Goal: Transaction & Acquisition: Purchase product/service

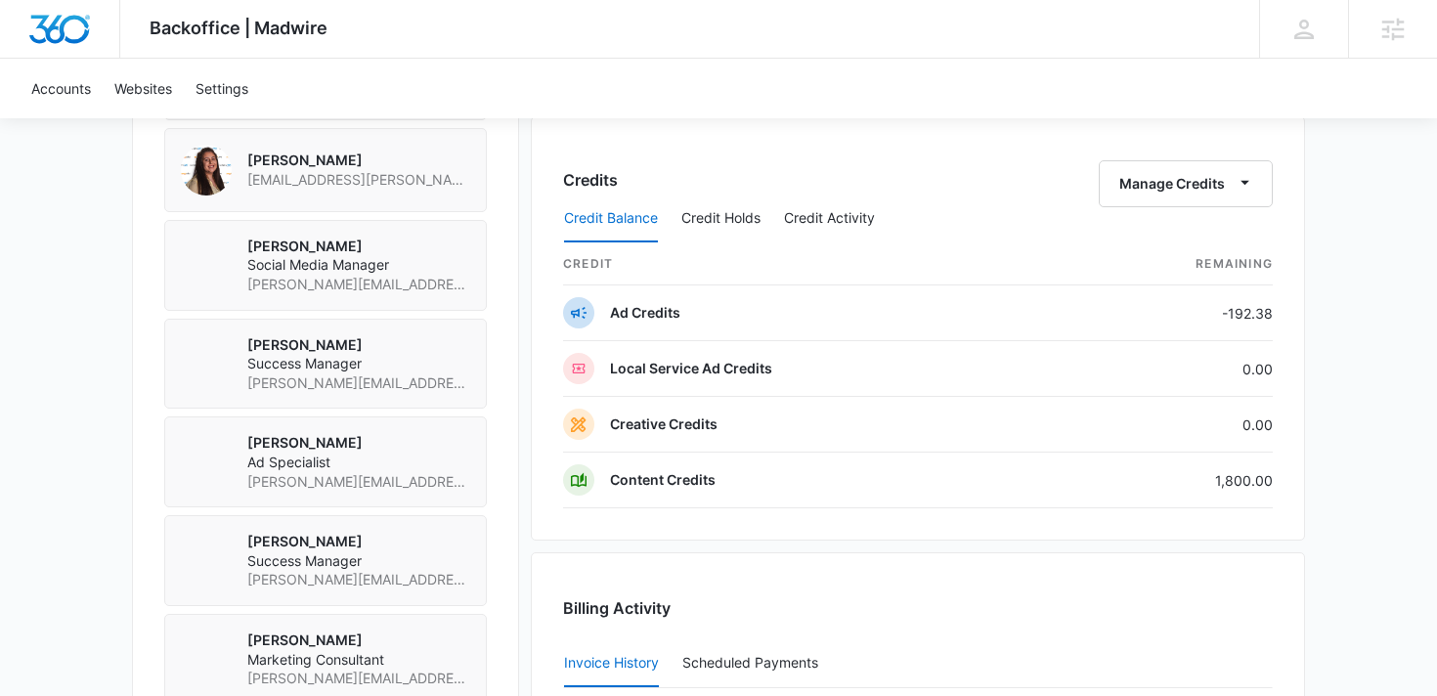
scroll to position [1557, 0]
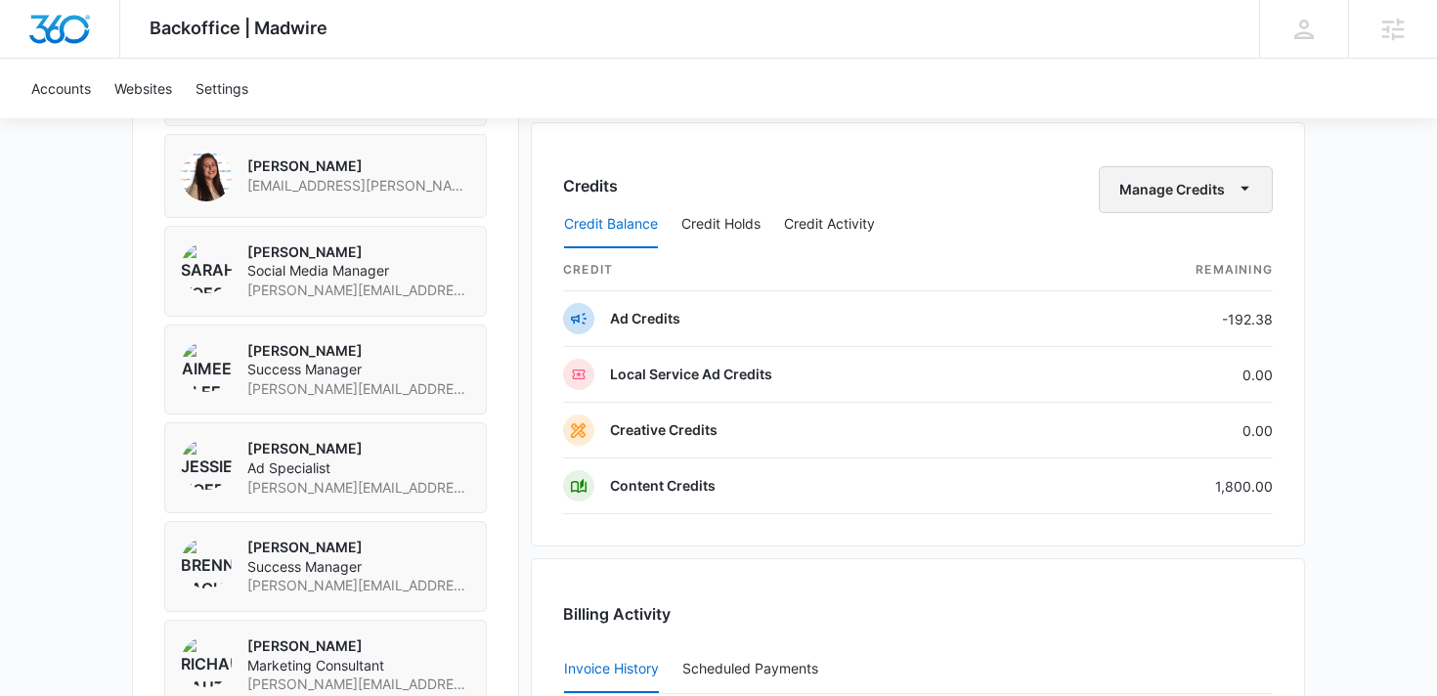
click at [1126, 188] on button "Manage Credits" at bounding box center [1186, 189] width 174 height 47
click at [967, 188] on div "Credits Manage Credits Transfer Credits" at bounding box center [918, 189] width 710 height 47
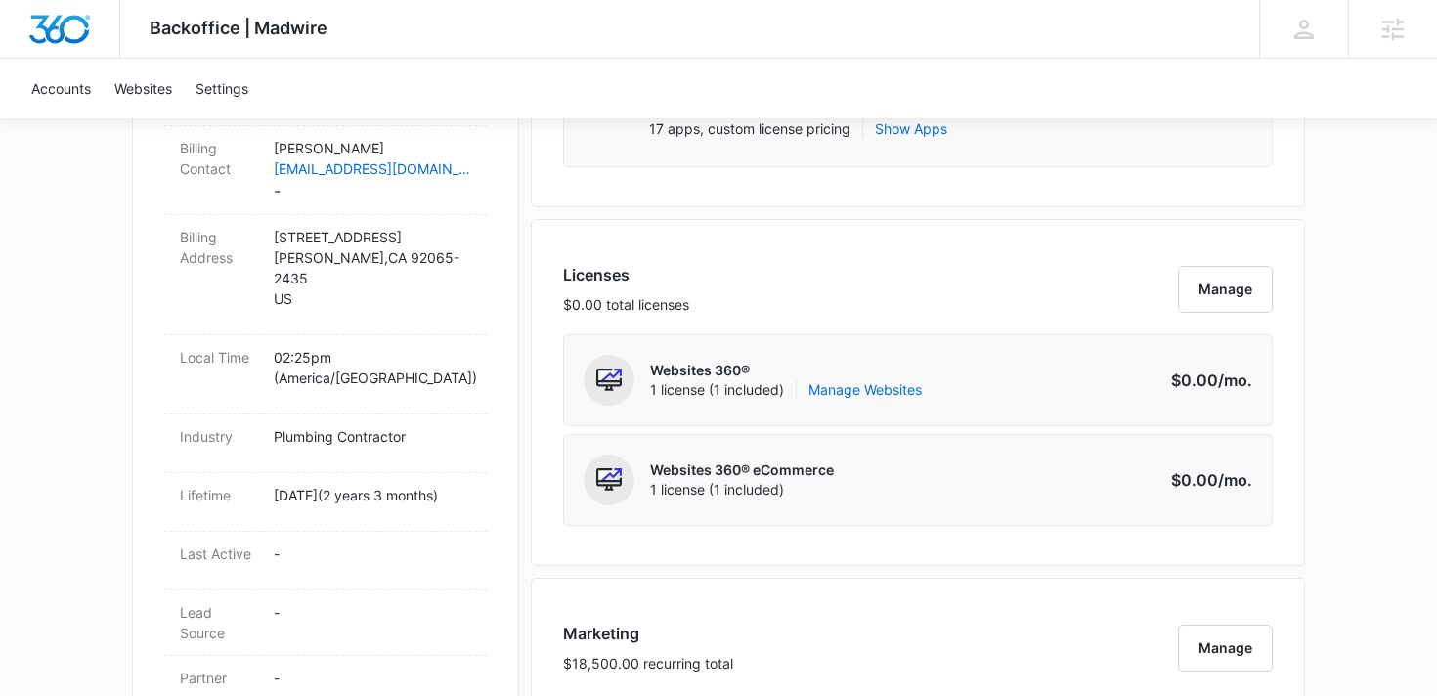
scroll to position [0, 0]
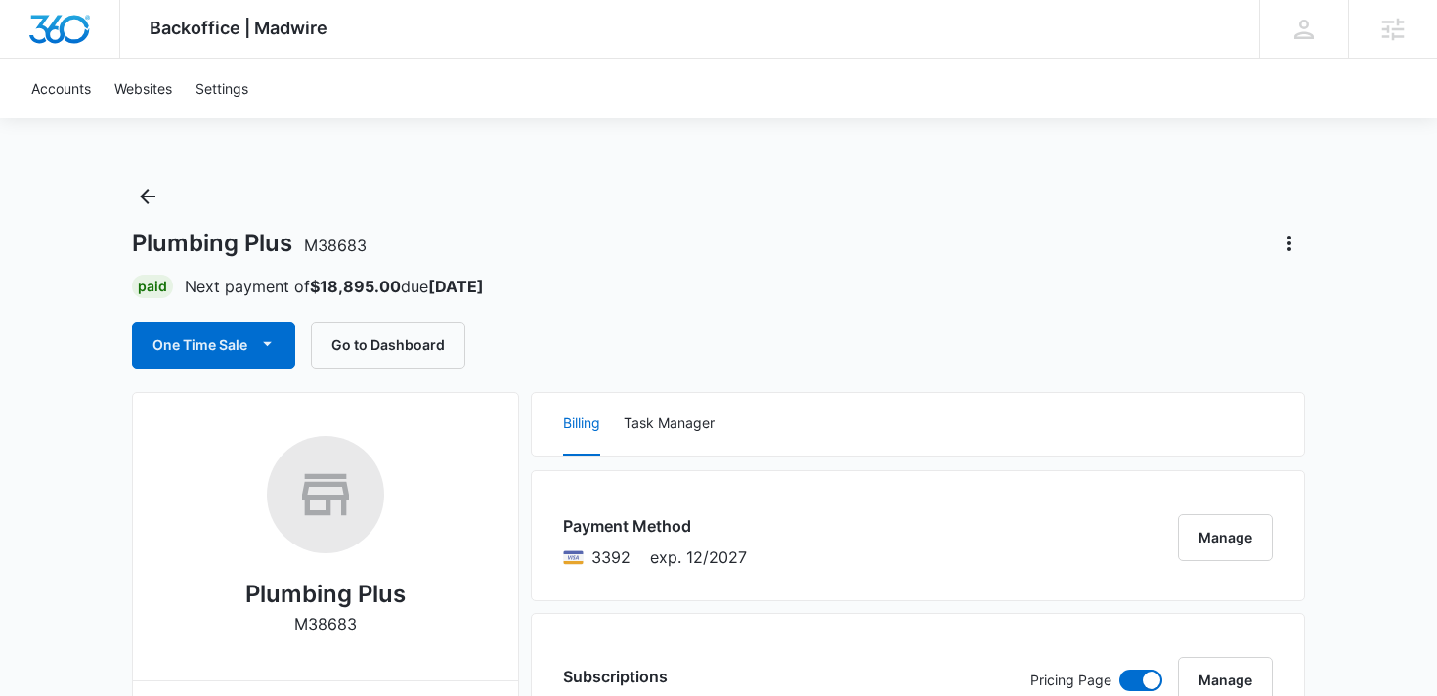
click at [208, 321] on div "Plumbing Plus M38683 Paid Next payment of $18,895.00 due [DATE] One Time Sale G…" at bounding box center [718, 275] width 1173 height 188
click at [210, 340] on button "One Time Sale" at bounding box center [213, 345] width 163 height 47
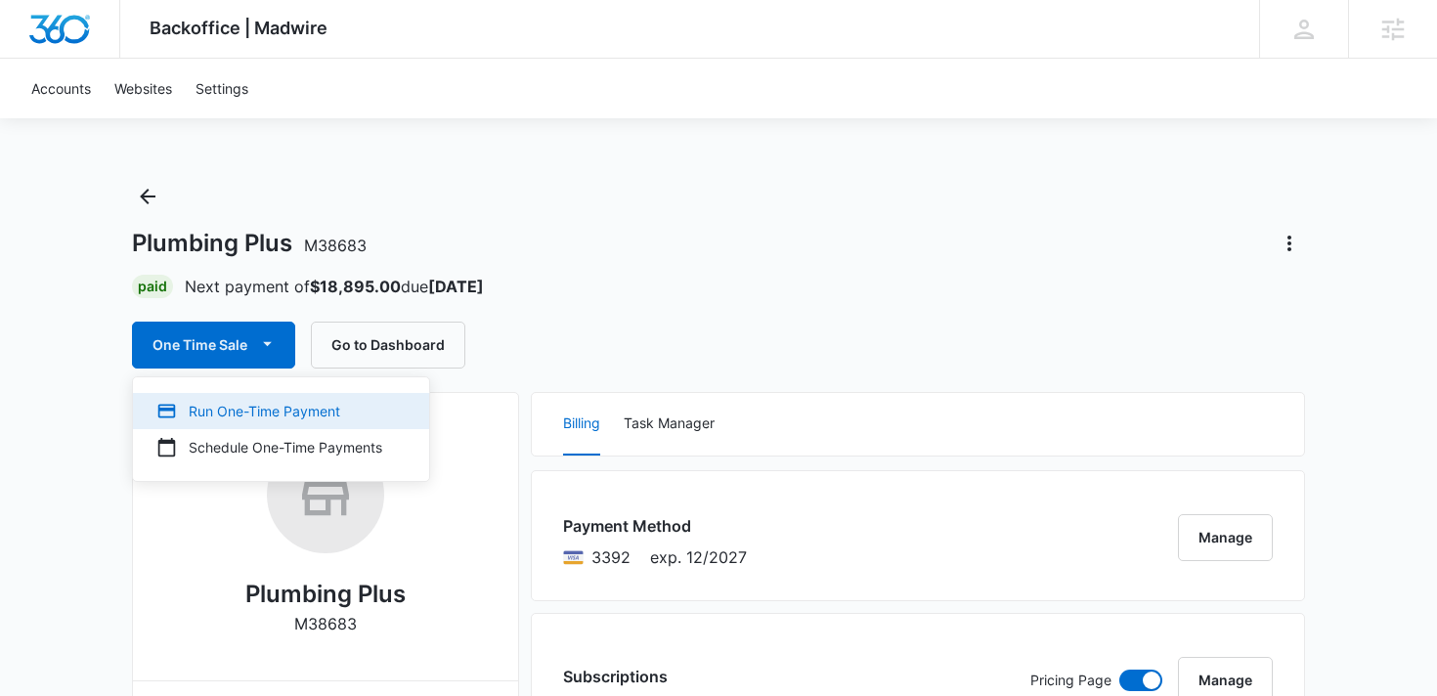
click at [319, 399] on button "Run One-Time Payment" at bounding box center [281, 411] width 296 height 36
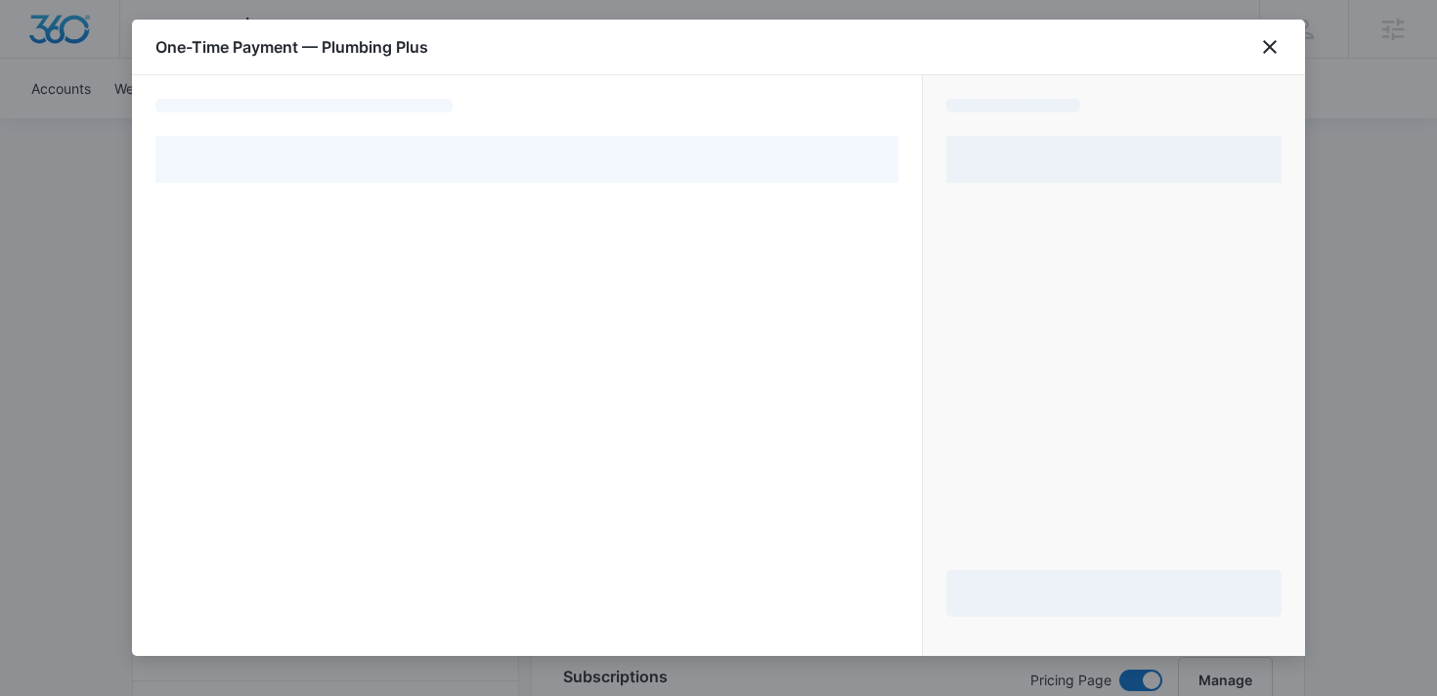
select select "pm_1O7kBFA4n8RTgNjUL0Yy8R2Z"
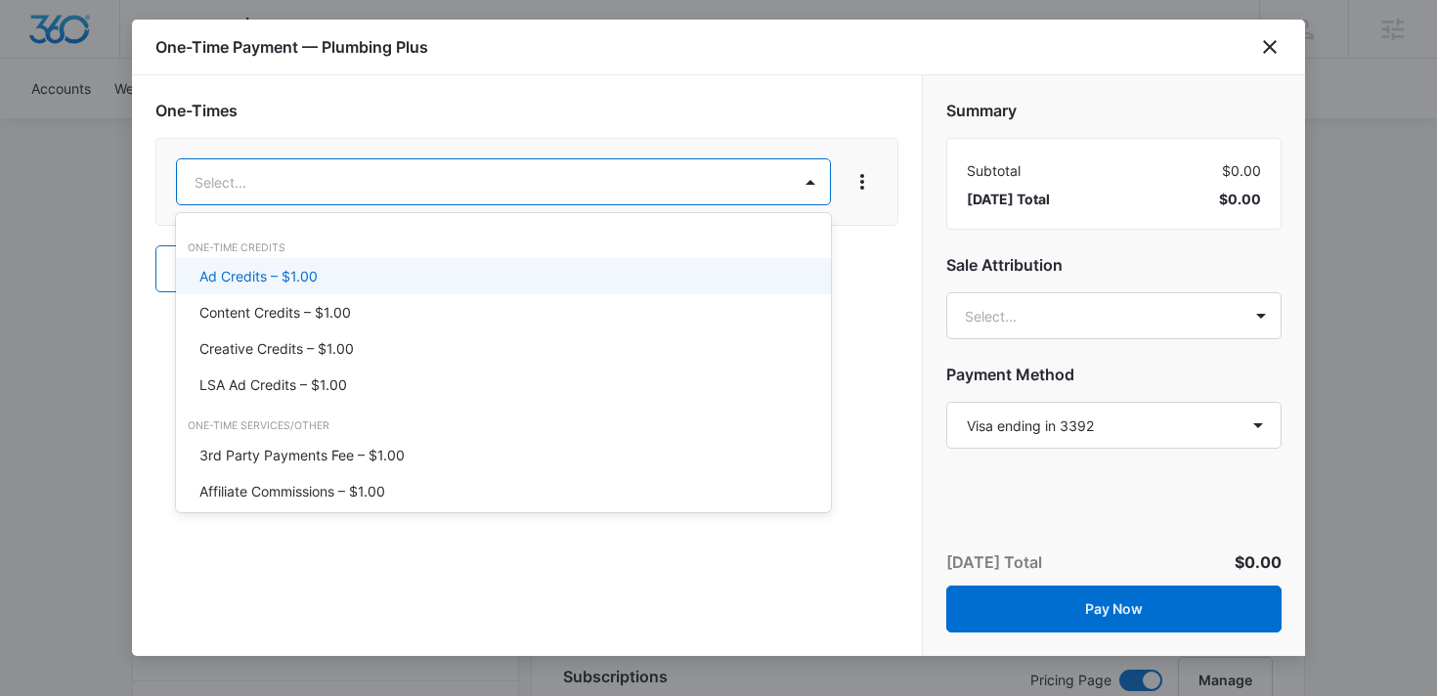
click at [556, 273] on div "Ad Credits – $1.00" at bounding box center [501, 276] width 604 height 21
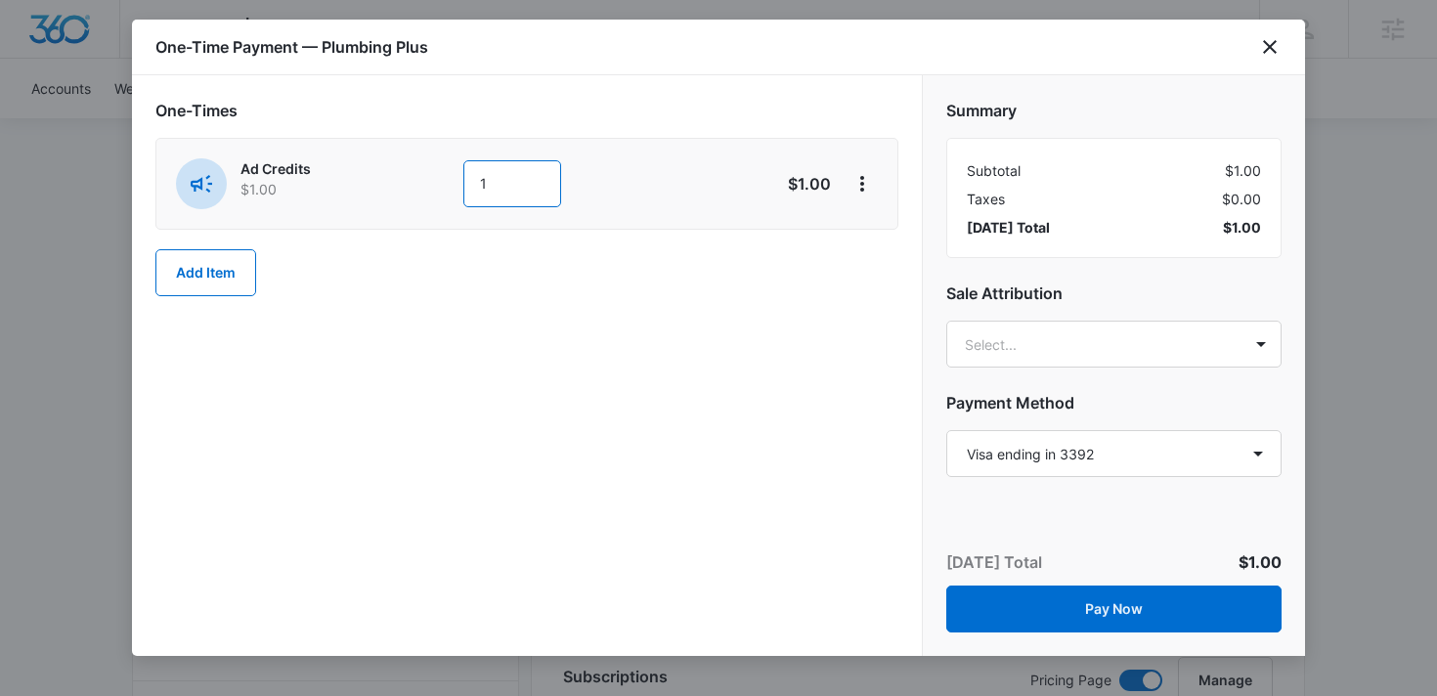
click at [525, 205] on input "1" at bounding box center [512, 183] width 98 height 47
type input "1500"
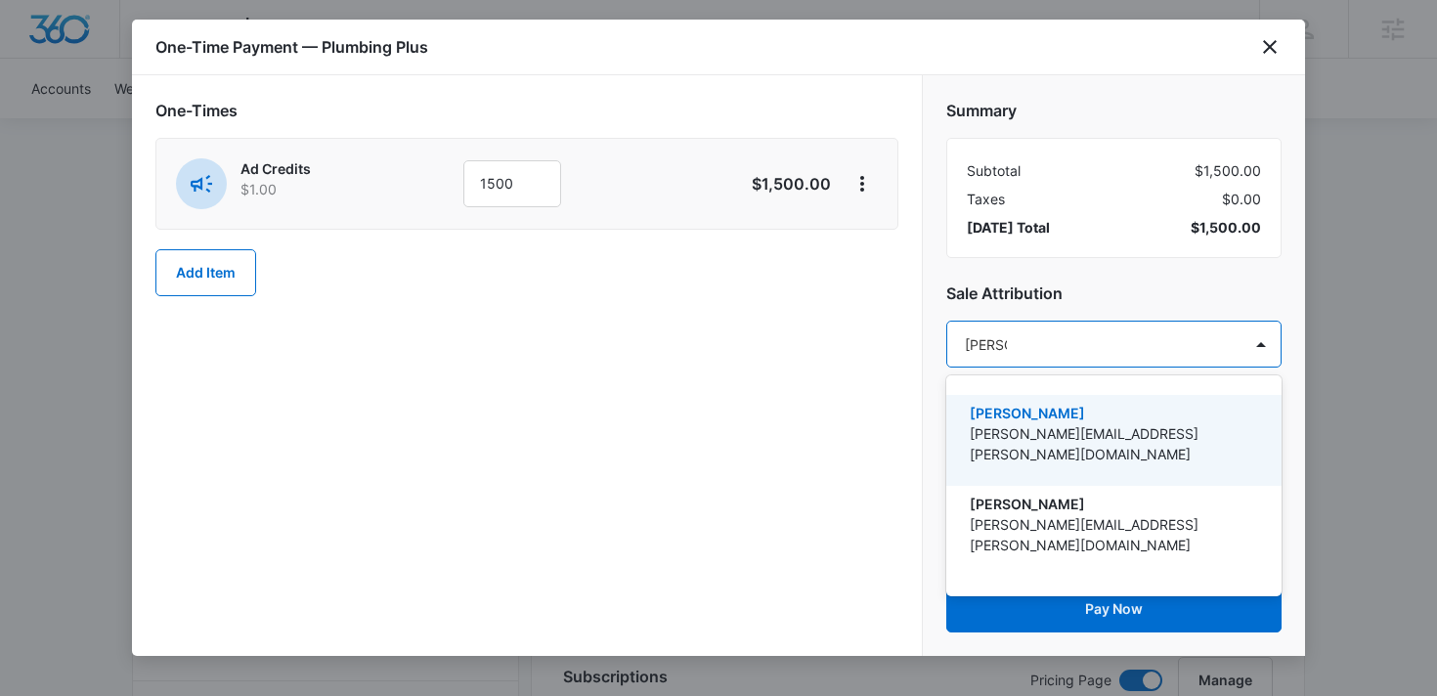
type input "[PERSON_NAME]"
click at [1032, 413] on p "[PERSON_NAME]" at bounding box center [1112, 413] width 285 height 21
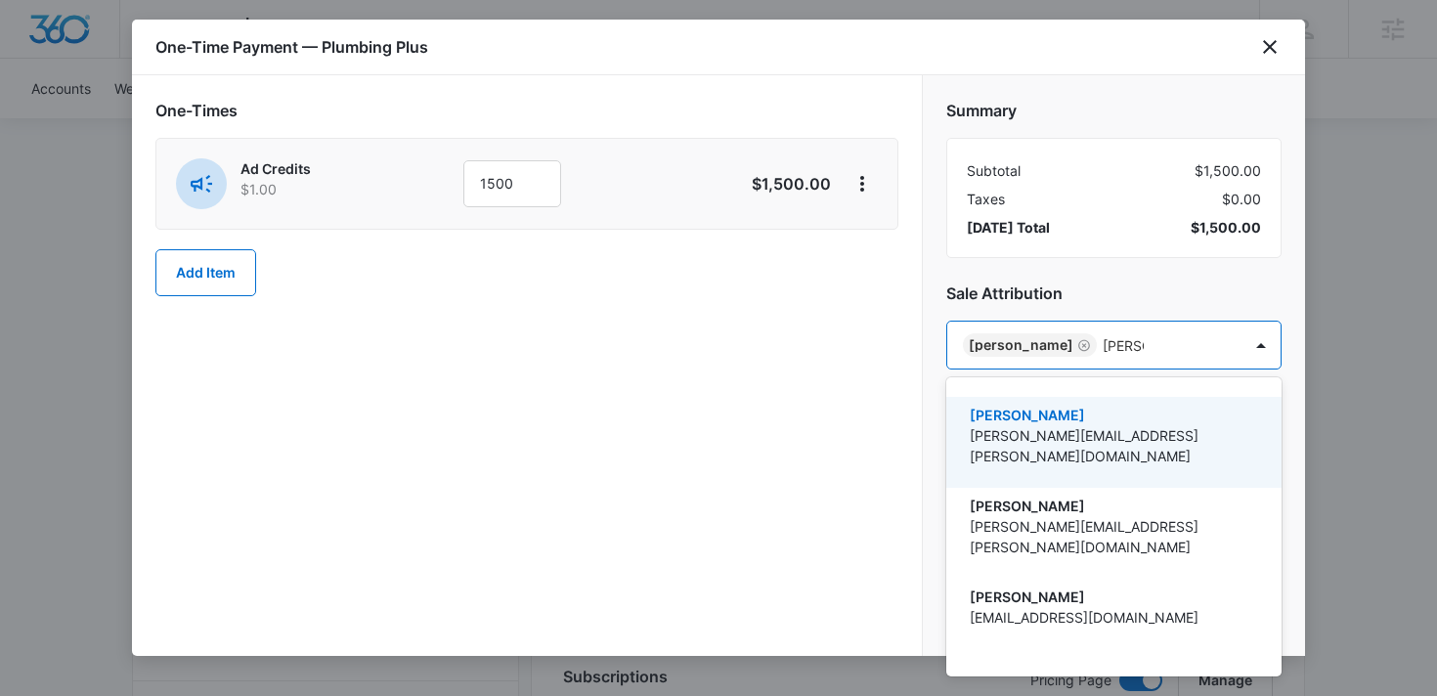
type input "[PERSON_NAME]"
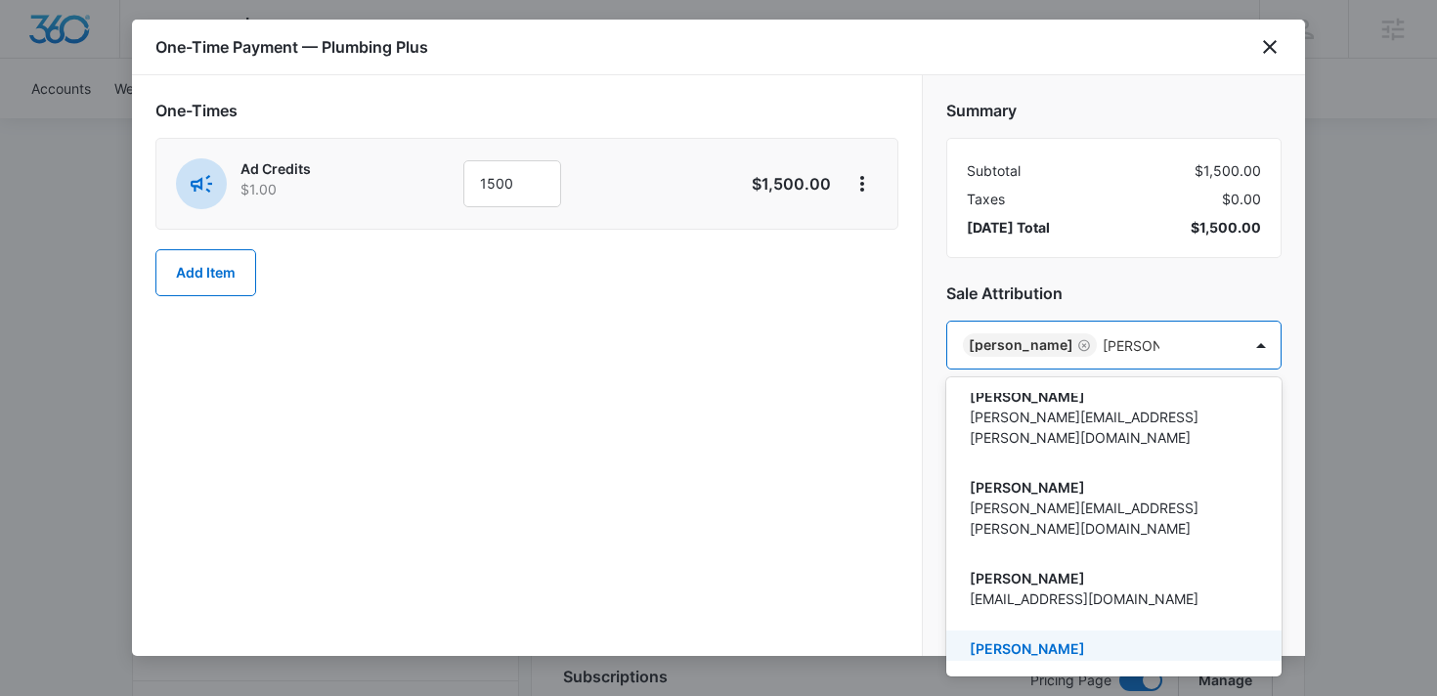
click at [1022, 631] on div "[PERSON_NAME] [PERSON_NAME][EMAIL_ADDRESS][PERSON_NAME][DOMAIN_NAME]" at bounding box center [1113, 676] width 335 height 91
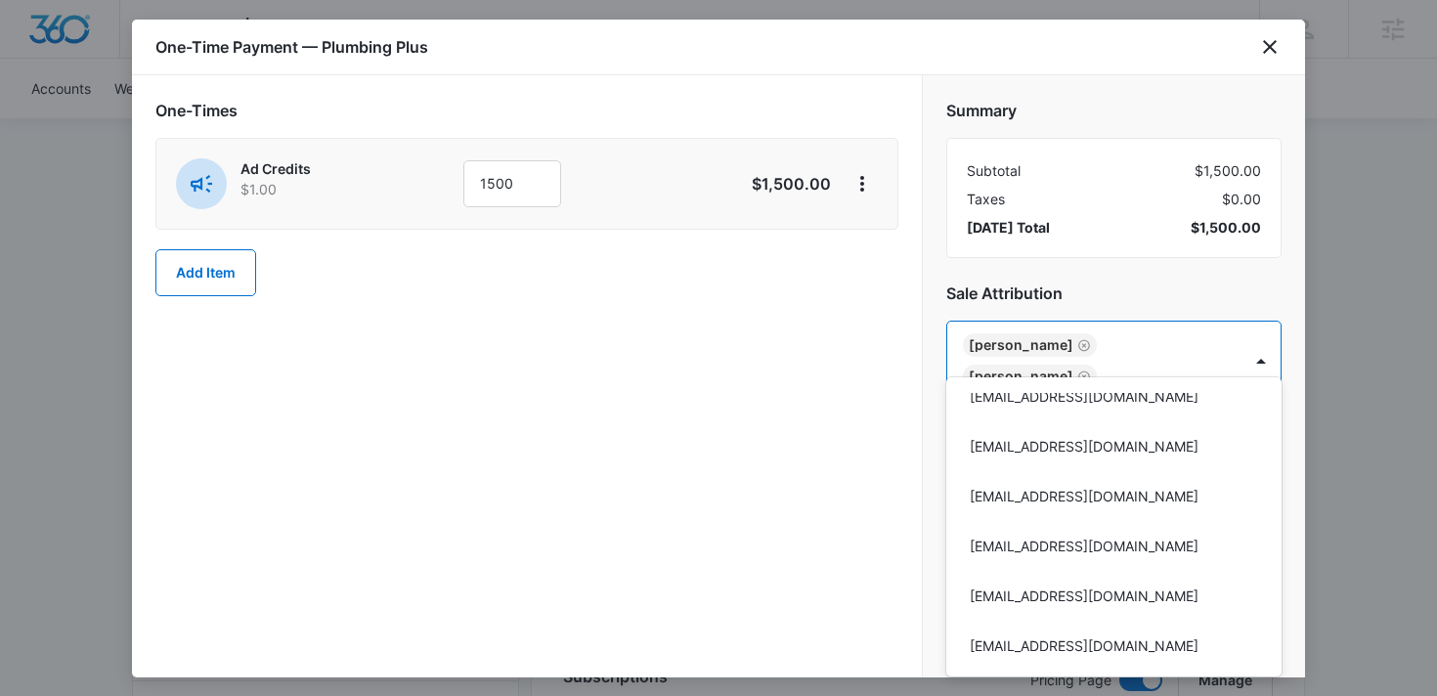
scroll to position [14197, 0]
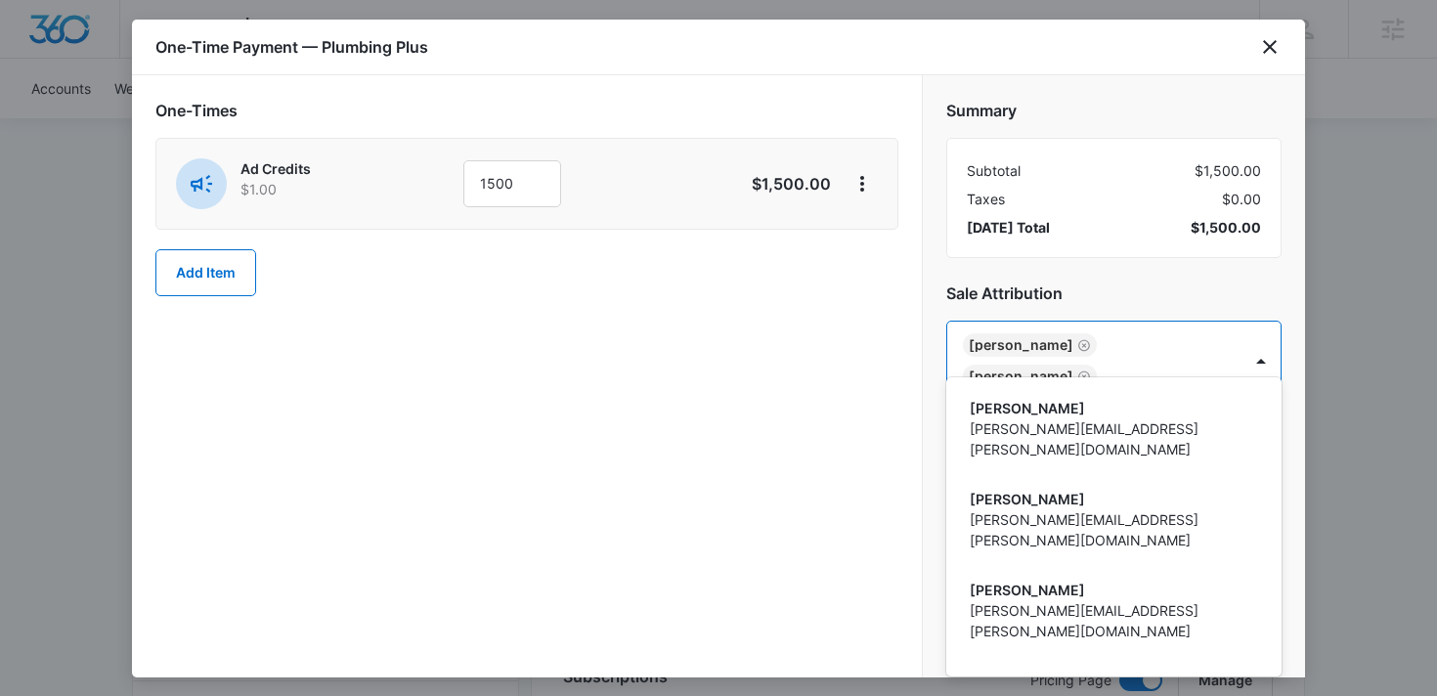
click at [1069, 285] on div at bounding box center [718, 348] width 1437 height 696
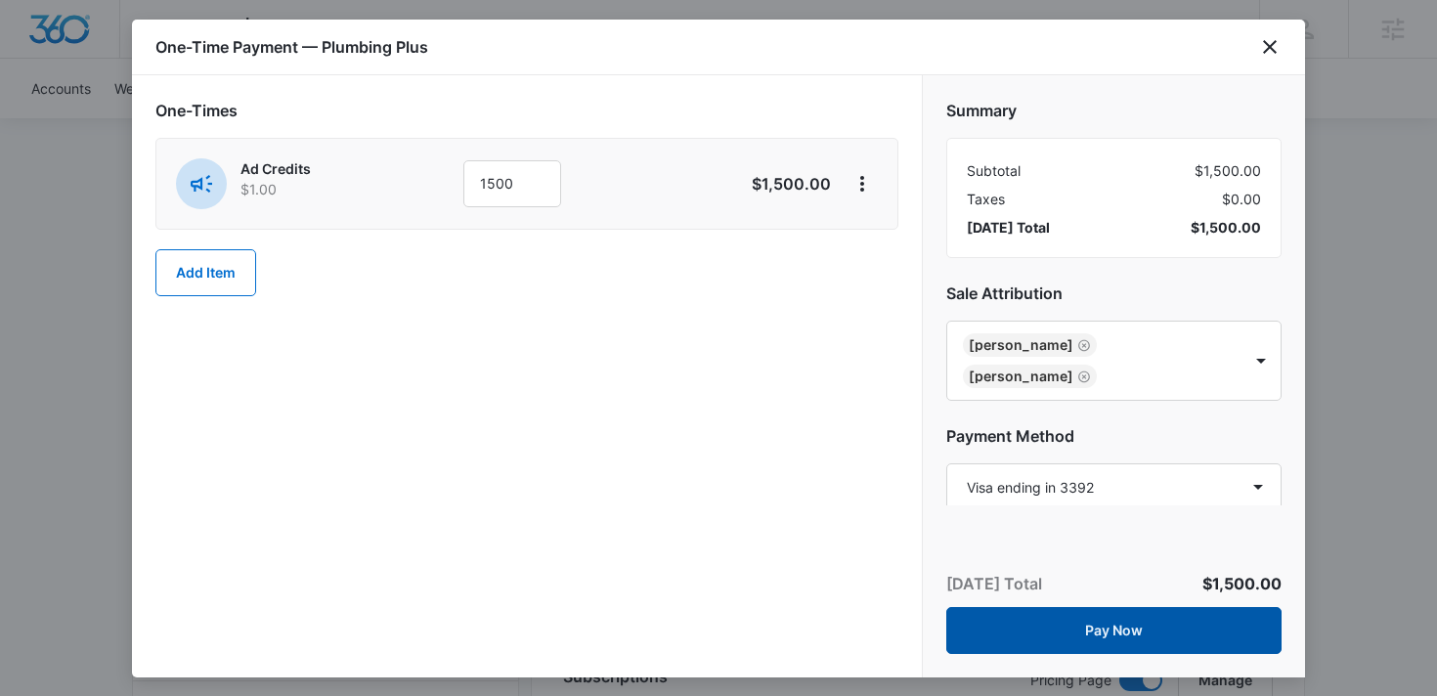
click at [1044, 607] on button "Pay Now" at bounding box center [1113, 630] width 335 height 47
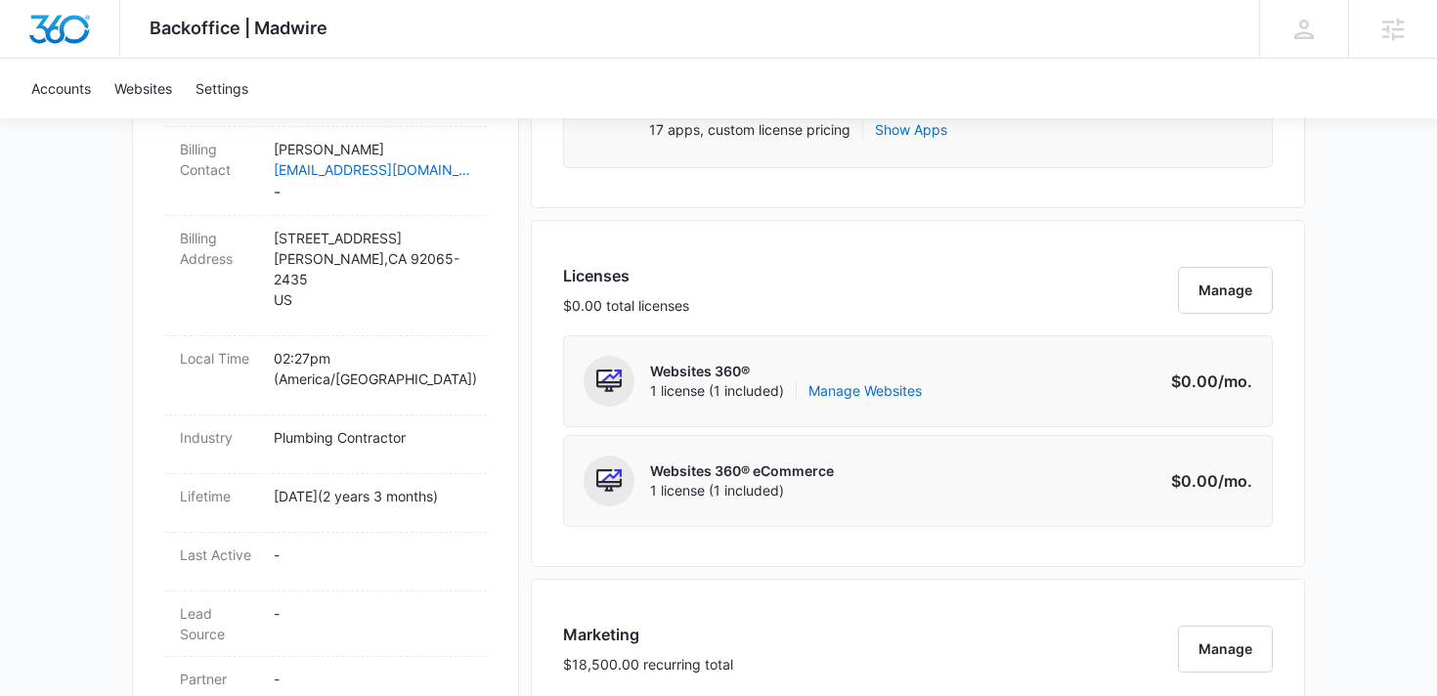
scroll to position [206, 0]
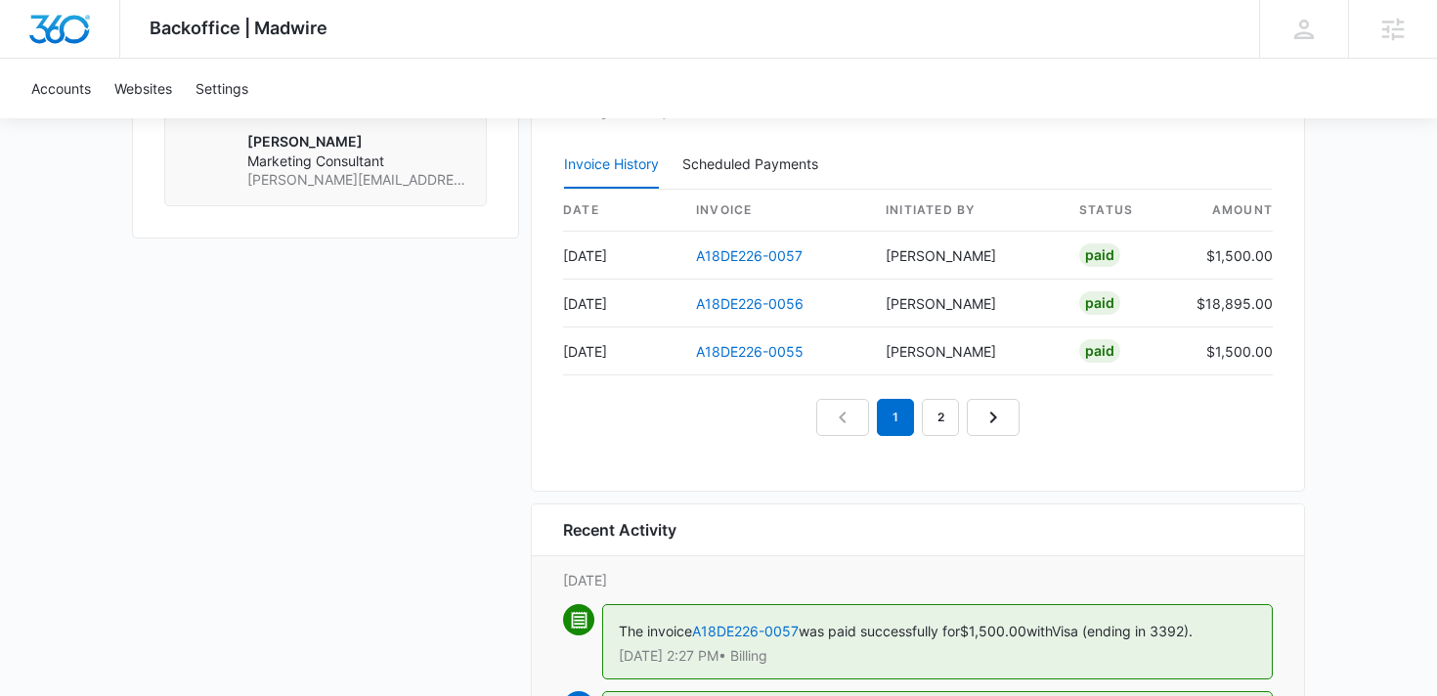
scroll to position [2055, 0]
